Goal: Task Accomplishment & Management: Use online tool/utility

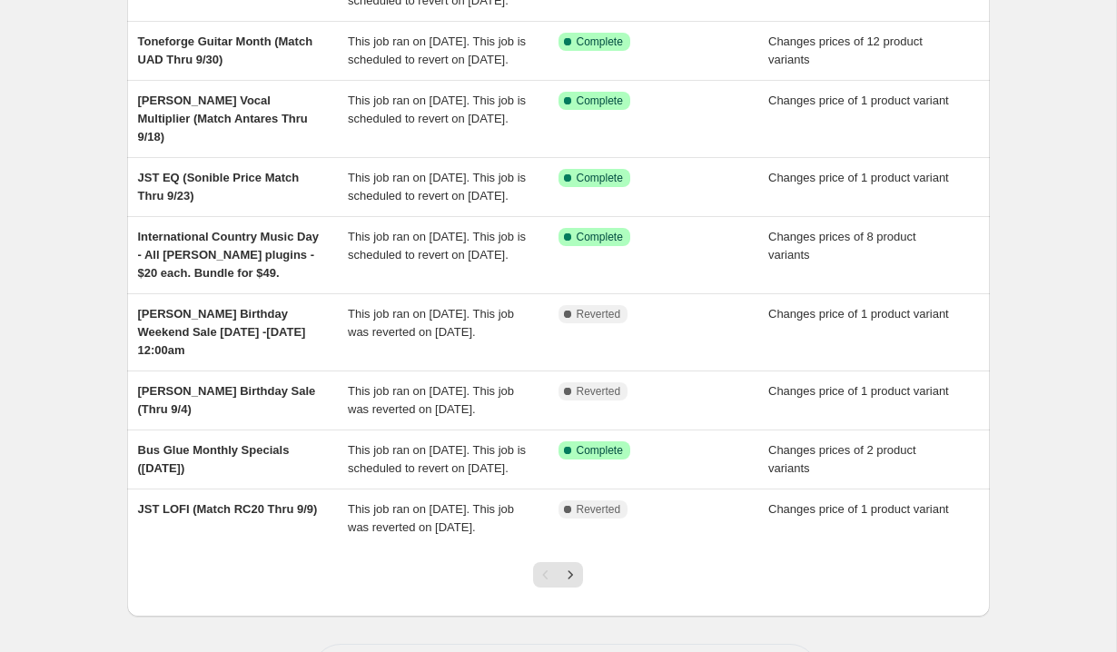
scroll to position [282, 0]
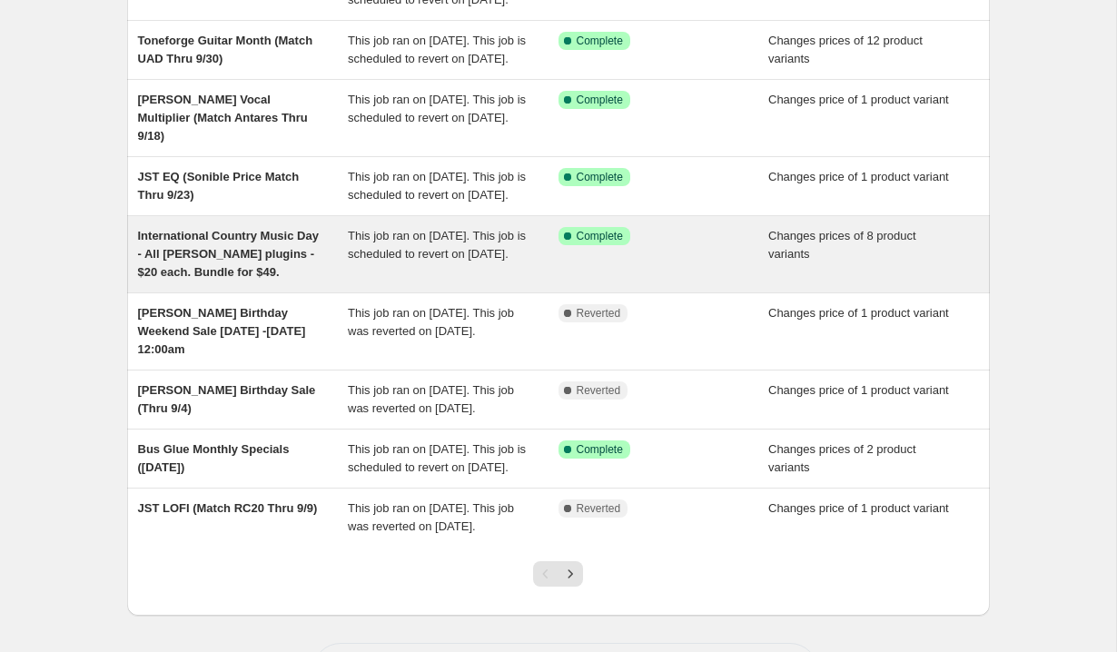
click at [282, 282] on div "International Country Music Day - All [PERSON_NAME] plugins - $20 each. Bundle …" at bounding box center [243, 254] width 211 height 54
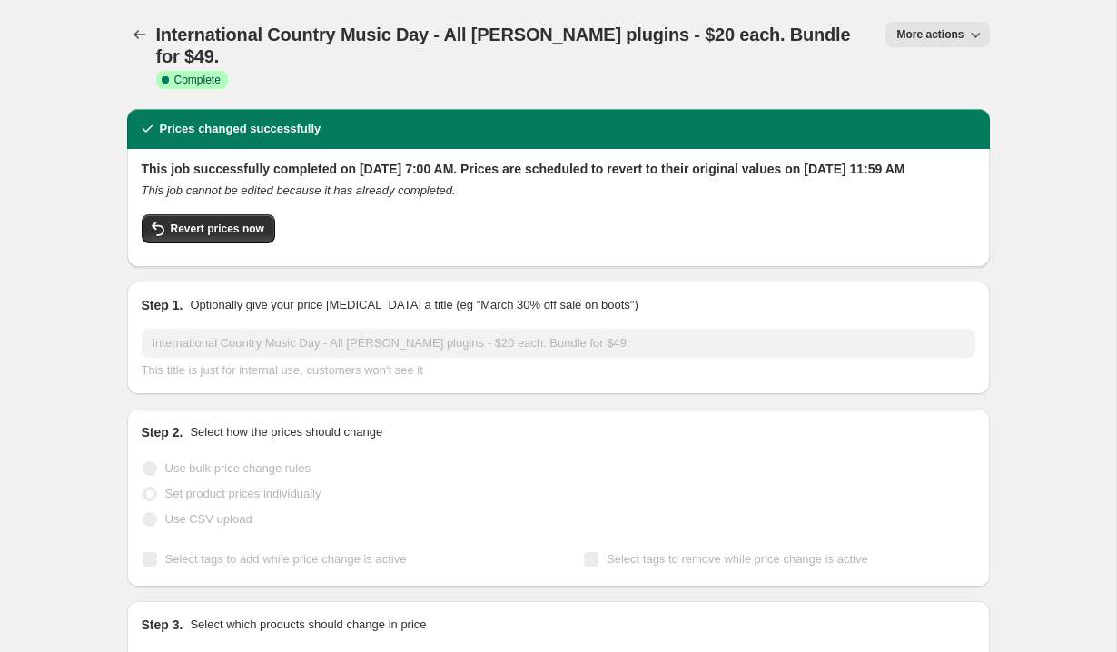
click at [923, 27] on span "More actions" at bounding box center [929, 34] width 67 height 15
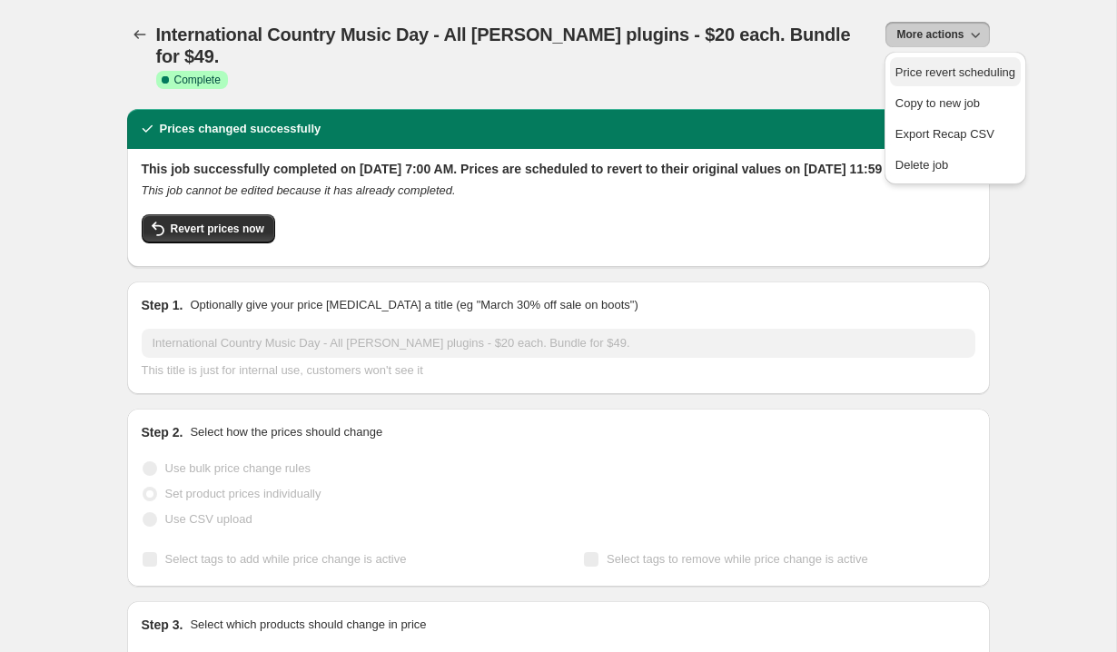
click at [926, 72] on span "Price revert scheduling" at bounding box center [955, 72] width 120 height 14
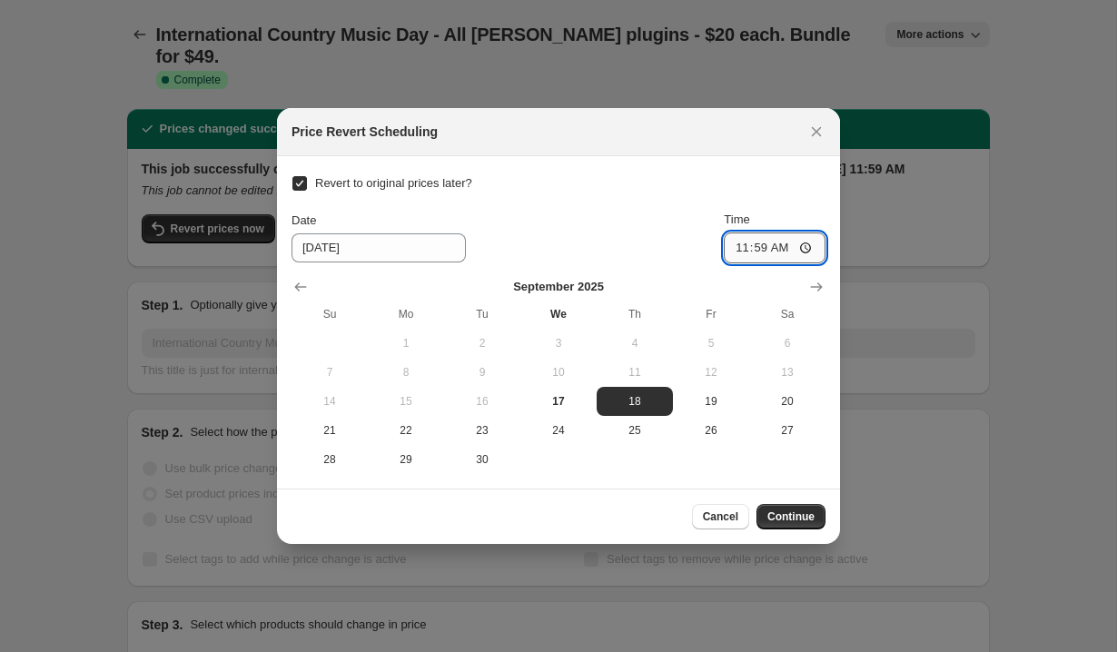
click at [756, 252] on input "11:59" at bounding box center [775, 248] width 102 height 31
click at [771, 197] on div "Revert to original prices later? Date [DATE] Time 11:59 [DATE] Su Mo Tu We Th F…" at bounding box center [559, 322] width 534 height 303
click at [722, 518] on span "Cancel" at bounding box center [720, 517] width 35 height 15
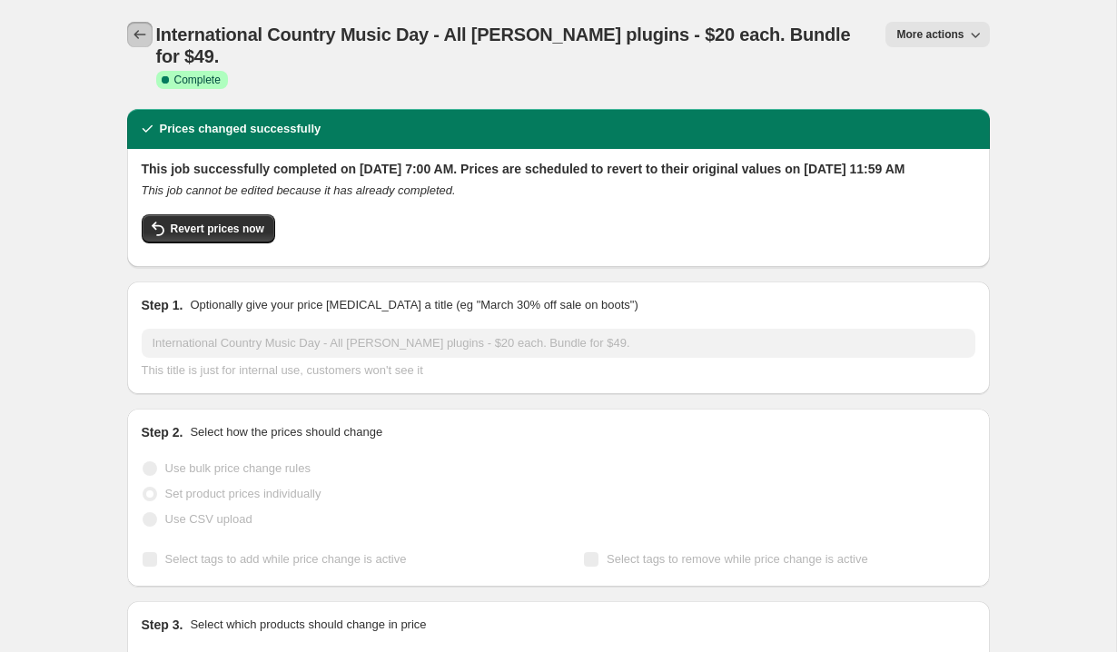
click at [136, 31] on icon "Price change jobs" at bounding box center [140, 34] width 18 height 18
